Goal: Task Accomplishment & Management: Manage account settings

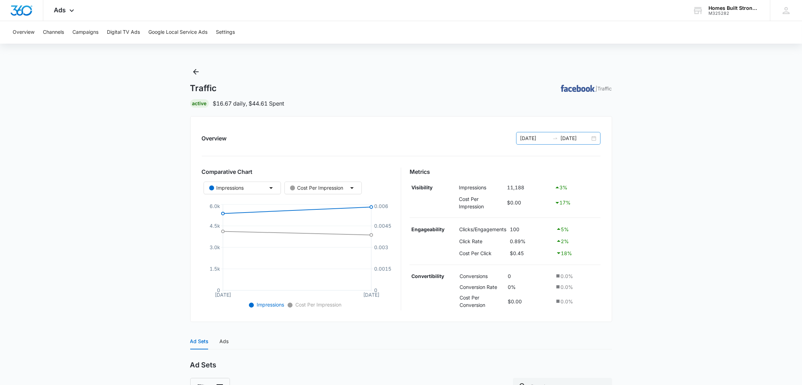
click at [596, 138] on div "[DATE] [DATE]" at bounding box center [558, 138] width 84 height 13
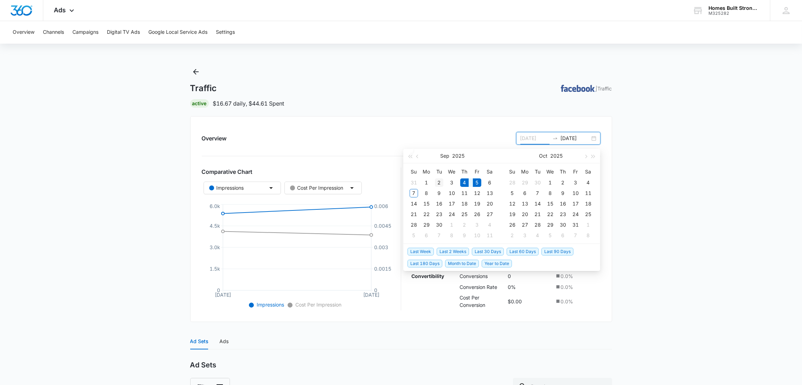
type input "[DATE]"
click at [439, 182] on div "2" at bounding box center [439, 182] width 8 height 8
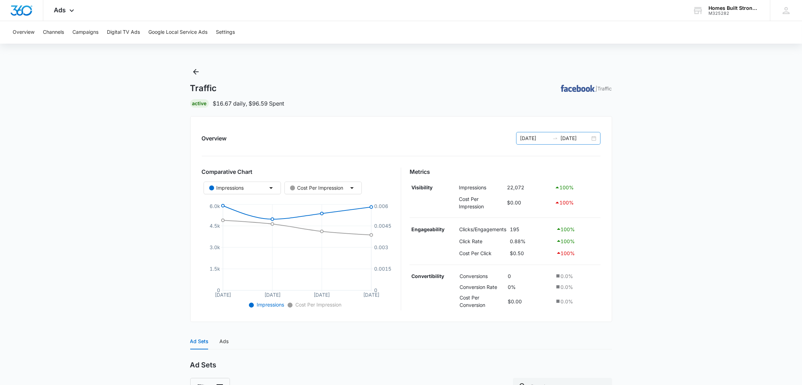
click at [593, 139] on div "[DATE] [DATE]" at bounding box center [558, 138] width 84 height 13
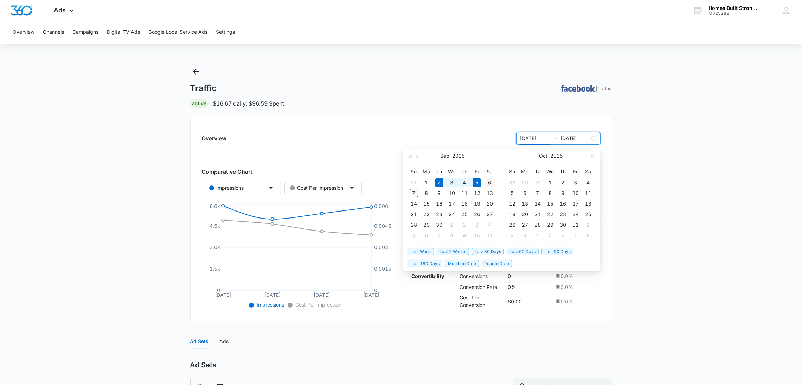
type input "[DATE]"
click at [489, 183] on div "6" at bounding box center [490, 182] width 8 height 8
type input "[DATE]"
click at [439, 181] on table "Su Mo Tu We Th Fr Sa 31 1 2 3 4 5 6 7 8 9 10 11 12 13 14 15 16 17 18 19 20 21 2…" at bounding box center [452, 203] width 89 height 75
click at [427, 183] on table "Su Mo Tu We Th Fr Sa 31 1 2 3 4 5 6 7 8 9 10 11 12 13 14 15 16 17 18 19 20 21 2…" at bounding box center [452, 203] width 89 height 75
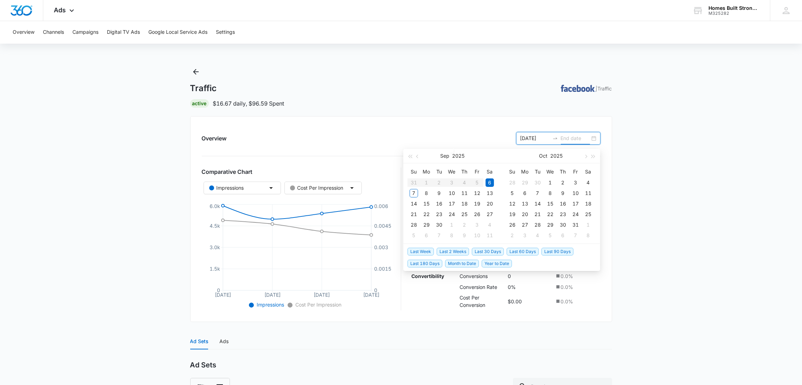
click at [532, 138] on input "[DATE]" at bounding box center [535, 138] width 29 height 8
click at [489, 185] on div "6" at bounding box center [490, 182] width 8 height 8
click at [528, 138] on input "[DATE]" at bounding box center [535, 138] width 29 height 8
click at [531, 138] on input "[DATE]" at bounding box center [535, 138] width 29 height 8
type input "[DATE]"
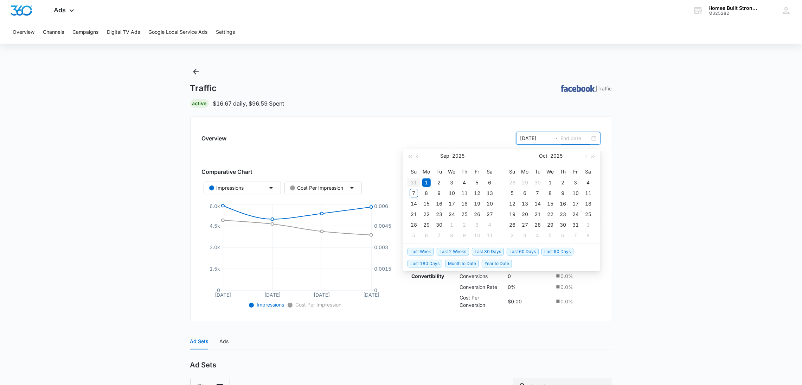
click at [574, 138] on input at bounding box center [575, 138] width 29 height 8
type input "[DATE]"
click at [491, 180] on div "6" at bounding box center [490, 182] width 8 height 8
